Goal: Browse casually: Explore the website without a specific task or goal

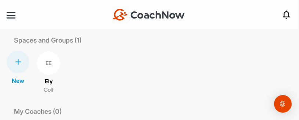
click at [53, 84] on p "Ely" at bounding box center [49, 82] width 8 height 8
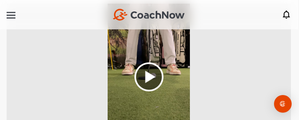
scroll to position [204, 0]
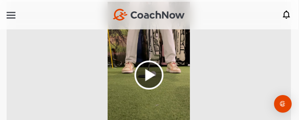
click at [151, 74] on img at bounding box center [149, 75] width 29 height 29
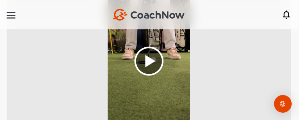
scroll to position [218, 0]
click at [153, 63] on img at bounding box center [149, 60] width 29 height 29
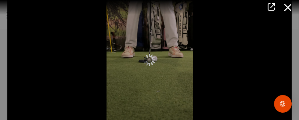
click at [289, 7] on icon at bounding box center [288, 8] width 17 height 14
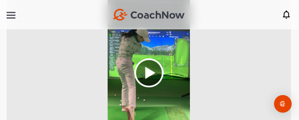
scroll to position [450, 0]
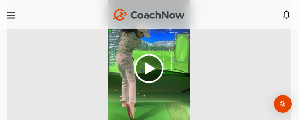
click at [154, 75] on img at bounding box center [149, 68] width 29 height 29
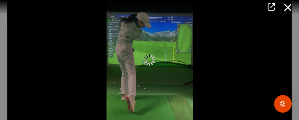
click at [158, 76] on div at bounding box center [149, 60] width 285 height 154
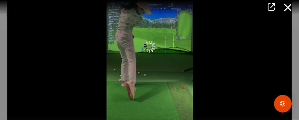
scroll to position [37, 0]
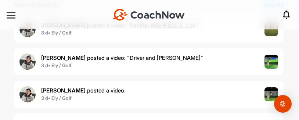
scroll to position [175, 0]
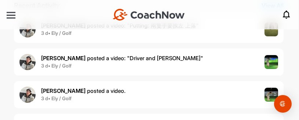
click at [277, 64] on img at bounding box center [272, 62] width 14 height 14
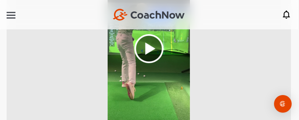
scroll to position [155, 0]
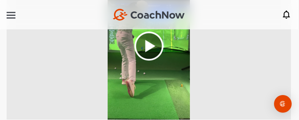
click at [151, 51] on img at bounding box center [149, 46] width 29 height 29
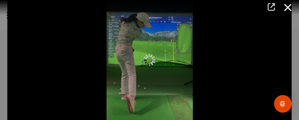
click at [296, 10] on icon at bounding box center [288, 8] width 17 height 14
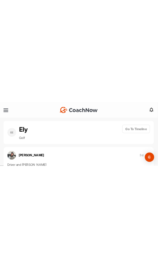
scroll to position [0, 0]
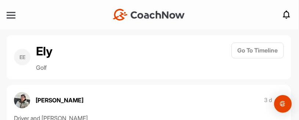
click at [52, 59] on h2 "Ely" at bounding box center [44, 52] width 17 height 18
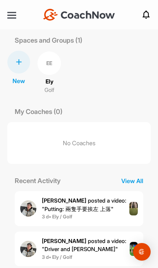
click at [131, 120] on img at bounding box center [133, 209] width 8 height 14
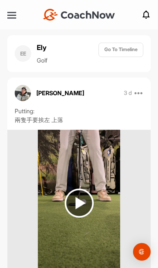
click at [81, 120] on img at bounding box center [79, 203] width 29 height 29
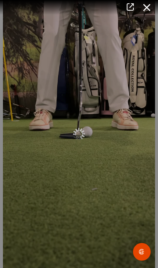
click at [145, 11] on icon at bounding box center [147, 8] width 17 height 14
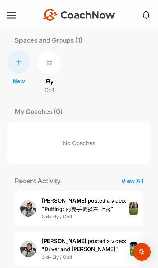
click at [137, 120] on p "View All" at bounding box center [132, 180] width 37 height 9
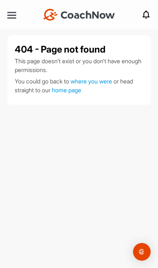
click at [12, 15] on div at bounding box center [11, 15] width 9 height 1
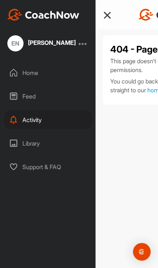
click at [44, 120] on div "Support & FAQ" at bounding box center [48, 167] width 88 height 18
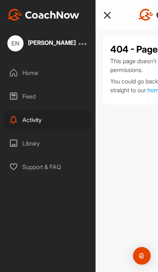
click at [107, 18] on div at bounding box center [107, 15] width 9 height 6
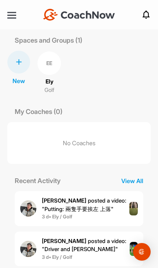
click at [135, 213] on img at bounding box center [133, 209] width 8 height 14
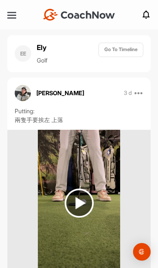
click at [78, 205] on img at bounding box center [79, 203] width 29 height 29
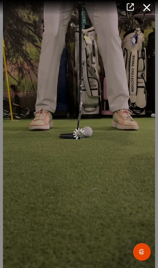
click at [127, 9] on icon at bounding box center [130, 7] width 8 height 8
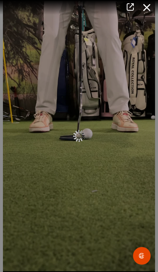
click at [147, 10] on icon at bounding box center [147, 8] width 17 height 14
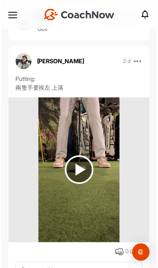
scroll to position [31, 0]
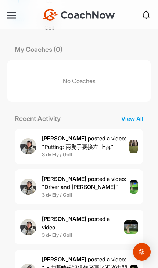
scroll to position [62, 0]
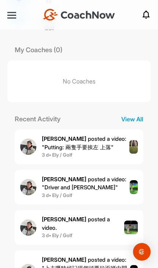
click at [135, 185] on img at bounding box center [134, 187] width 8 height 14
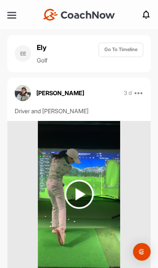
click at [85, 203] on img at bounding box center [79, 194] width 29 height 29
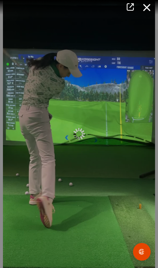
click at [133, 11] on icon at bounding box center [130, 7] width 8 height 8
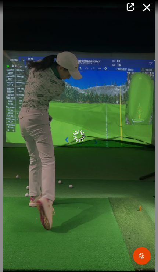
click at [147, 9] on icon at bounding box center [147, 8] width 17 height 14
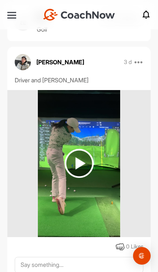
scroll to position [31, 0]
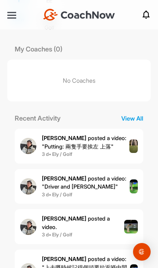
scroll to position [62, 0]
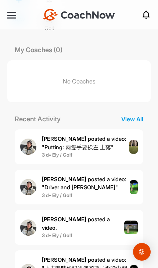
click at [135, 221] on img at bounding box center [131, 228] width 14 height 14
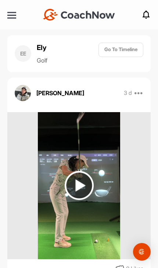
click at [81, 183] on img at bounding box center [79, 185] width 29 height 29
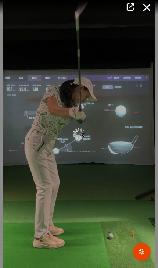
click at [133, 10] on icon at bounding box center [130, 7] width 8 height 8
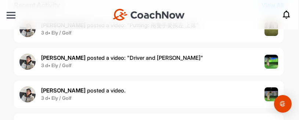
scroll to position [175, 0]
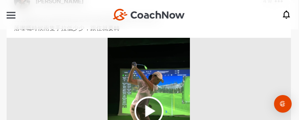
scroll to position [101, 0]
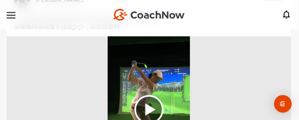
click at [152, 112] on img at bounding box center [149, 109] width 29 height 29
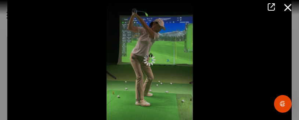
click at [274, 10] on icon at bounding box center [271, 7] width 8 height 8
click at [278, 5] on link at bounding box center [271, 7] width 17 height 15
